Goal: Obtain resource: Obtain resource

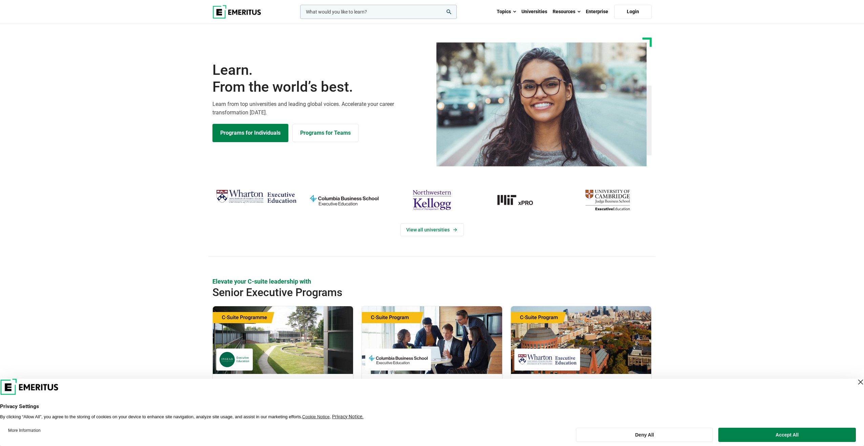
click at [251, 197] on img "Wharton Executive Education" at bounding box center [256, 197] width 81 height 20
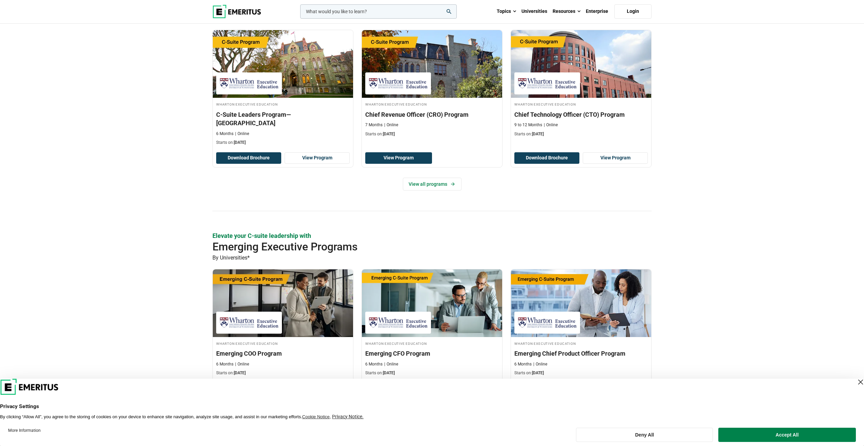
scroll to position [221, 0]
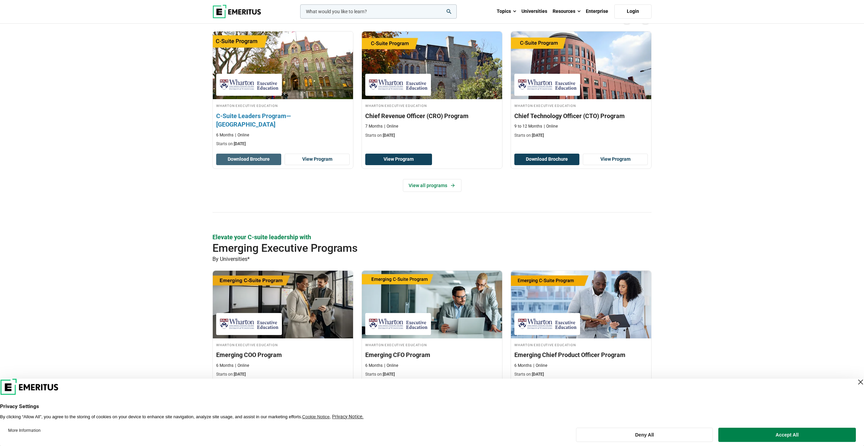
click at [262, 163] on button "Download Brochure" at bounding box center [248, 160] width 65 height 12
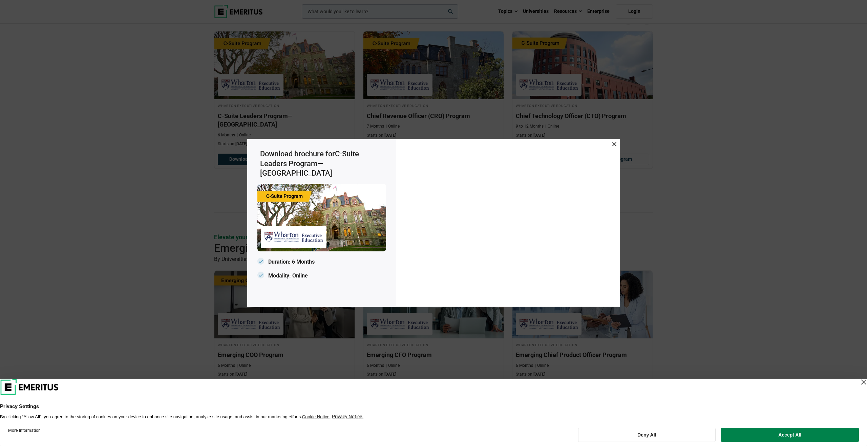
click at [615, 144] on icon at bounding box center [614, 144] width 4 height 4
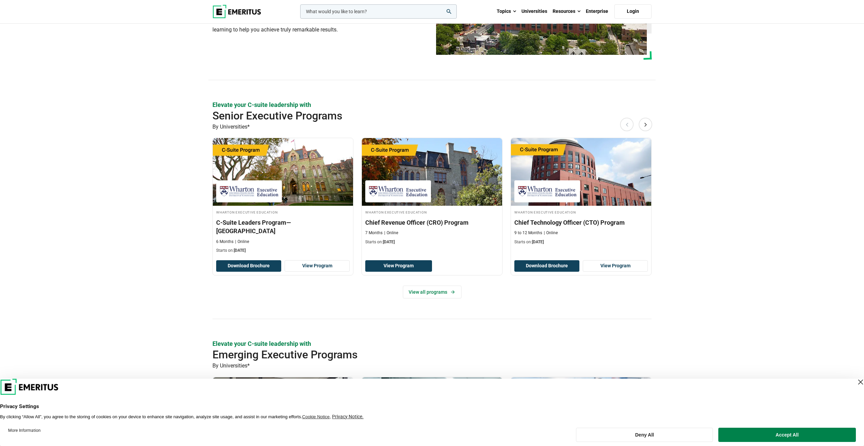
scroll to position [166, 0]
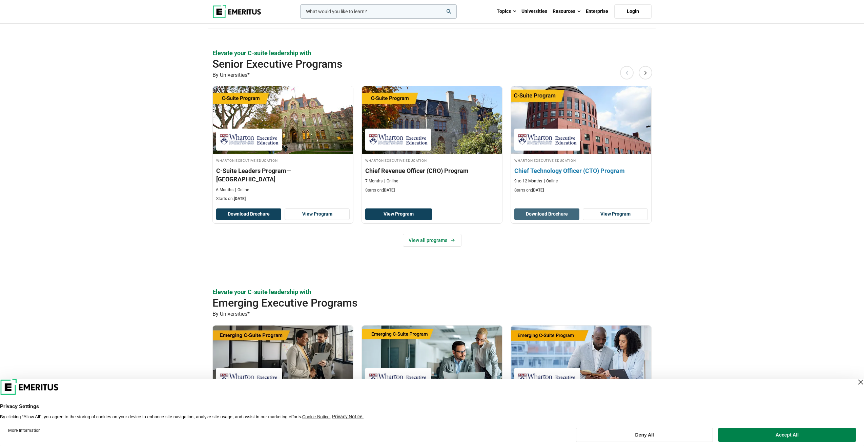
click at [557, 212] on button "Download Brochure" at bounding box center [546, 215] width 65 height 12
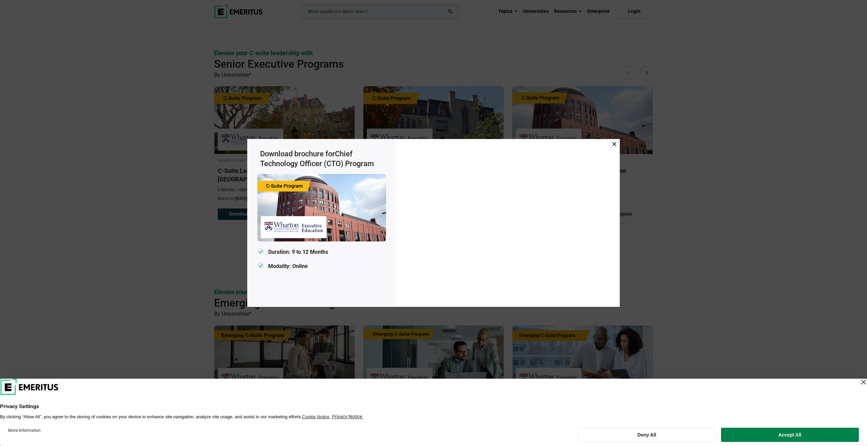
click at [618, 143] on div at bounding box center [508, 223] width 224 height 168
click at [616, 143] on icon at bounding box center [614, 144] width 4 height 4
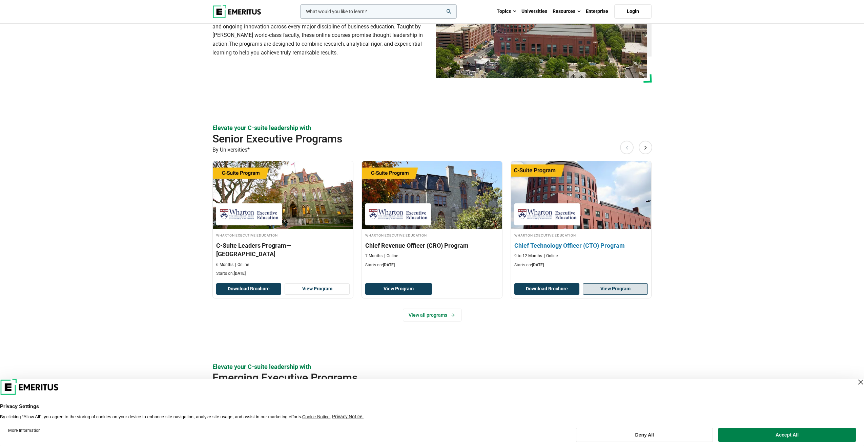
scroll to position [0, 0]
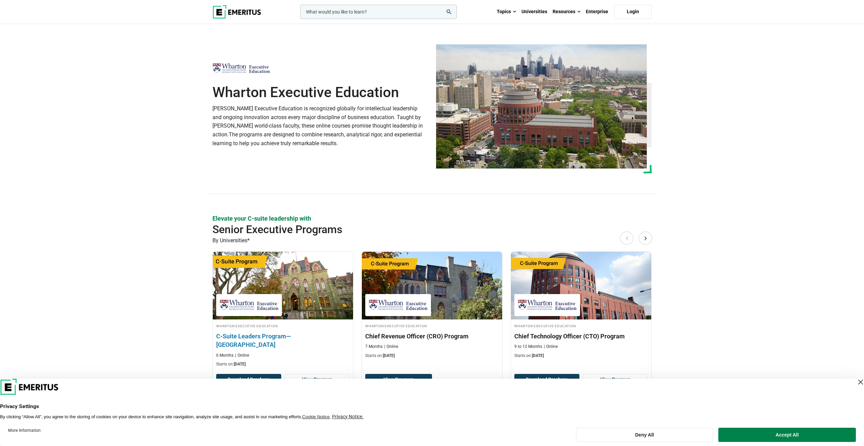
click at [277, 266] on img at bounding box center [283, 286] width 154 height 75
